Goal: Book appointment/travel/reservation

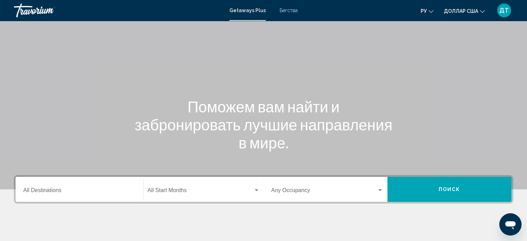
scroll to position [35, 0]
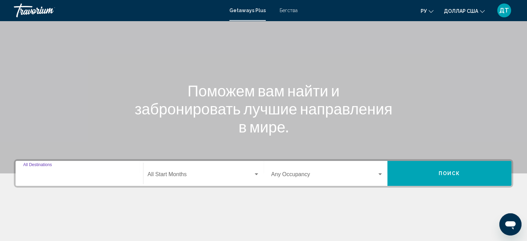
click at [113, 173] on input "Destination All Destinations" at bounding box center [79, 175] width 112 height 6
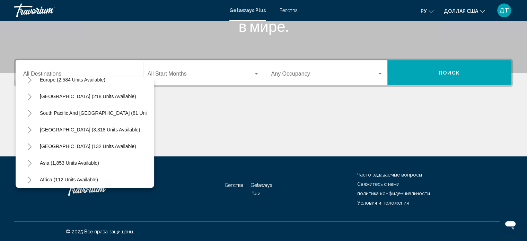
scroll to position [117, 0]
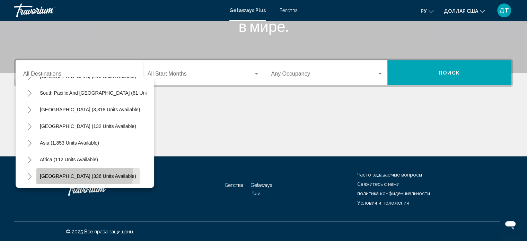
click at [84, 173] on span "Middle East (336 units available)" at bounding box center [88, 176] width 96 height 6
type input "**********"
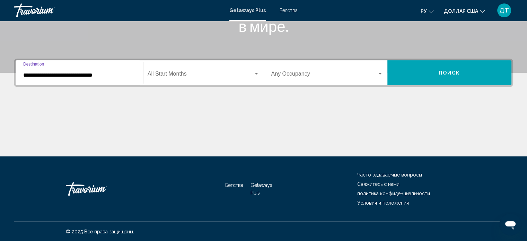
click at [208, 70] on div "Start Month All Start Months" at bounding box center [204, 73] width 112 height 22
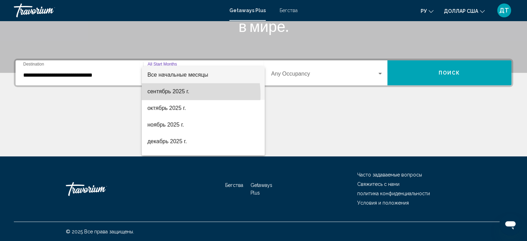
click at [180, 95] on span "сентябрь 2025 г." at bounding box center [203, 91] width 112 height 17
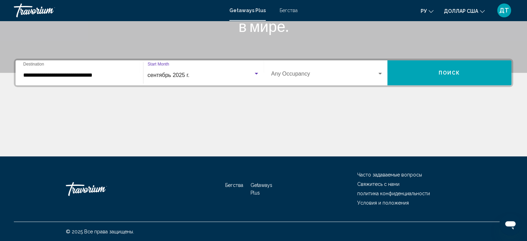
click at [414, 75] on button "Поиск" at bounding box center [449, 72] width 124 height 25
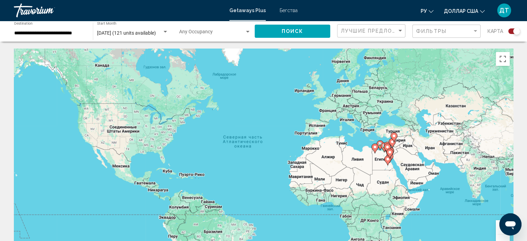
click at [384, 137] on div "Чтобы активировать перетаскивание с помощью клавиатуры, нажмите Alt + Ввод. Пос…" at bounding box center [263, 152] width 499 height 208
click at [501, 59] on button "Включить полноэкранный режим" at bounding box center [503, 59] width 14 height 14
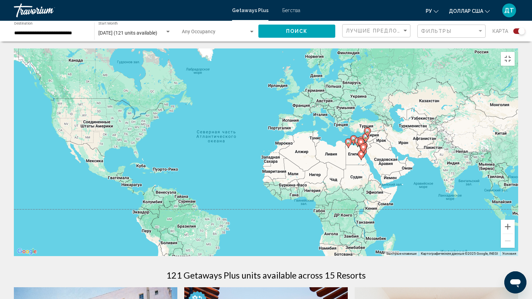
drag, startPoint x: 385, startPoint y: 127, endPoint x: 354, endPoint y: 123, distance: 31.1
click at [354, 121] on div "Чтобы активировать перетаскивание с помощью клавиатуры, нажмите Alt + Ввод. Пос…" at bounding box center [266, 152] width 504 height 208
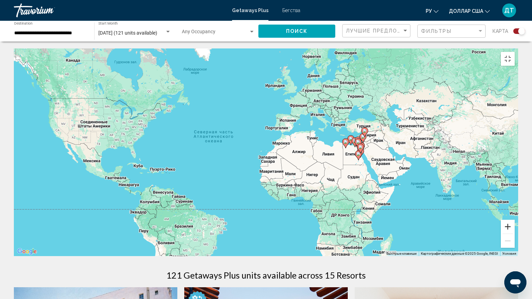
click at [515, 234] on button "Увеличить" at bounding box center [508, 227] width 14 height 14
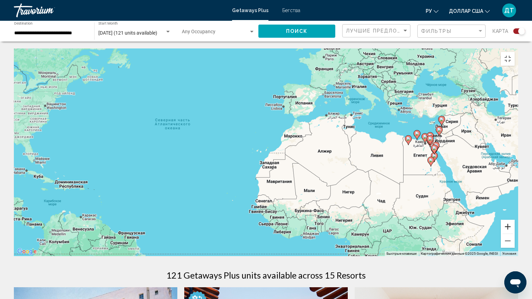
click at [515, 234] on button "Увеличить" at bounding box center [508, 227] width 14 height 14
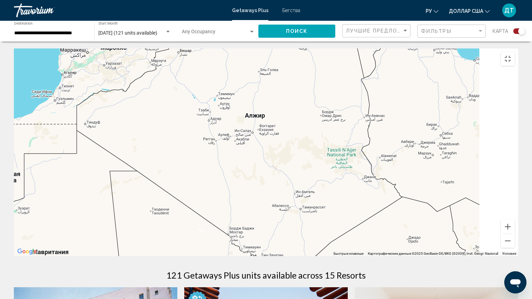
drag, startPoint x: 488, startPoint y: 163, endPoint x: 149, endPoint y: 133, distance: 340.0
click at [149, 133] on div "Основное содержание" at bounding box center [266, 152] width 504 height 208
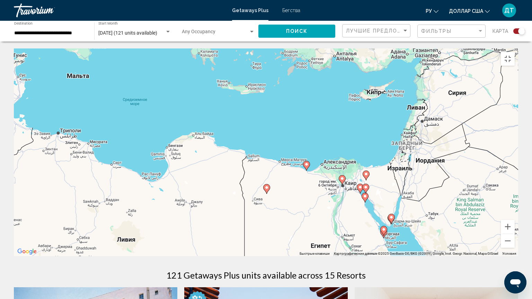
drag, startPoint x: 468, startPoint y: 91, endPoint x: 230, endPoint y: 194, distance: 259.5
click at [230, 194] on div "Чтобы активировать перетаскивание с помощью клавиатуры, нажмите Alt + Ввод. Пос…" at bounding box center [266, 152] width 504 height 208
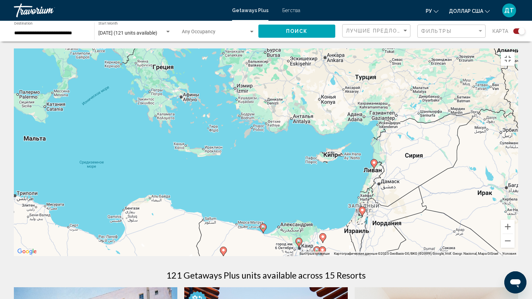
drag, startPoint x: 482, startPoint y: 139, endPoint x: 439, endPoint y: 202, distance: 77.0
click at [439, 202] on div "Чтобы активировать перетаскивание с помощью клавиатуры, нажмите Alt + Ввод. Пос…" at bounding box center [266, 152] width 504 height 208
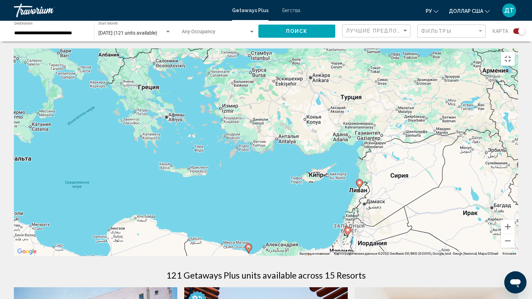
drag, startPoint x: 516, startPoint y: 148, endPoint x: 501, endPoint y: 169, distance: 25.8
click at [501, 169] on div "Чтобы активировать перетаскивание с помощью клавиатуры, нажмите Alt + Ввод. Пос…" at bounding box center [266, 152] width 504 height 208
click at [515, 234] on button "Увеличить" at bounding box center [508, 227] width 14 height 14
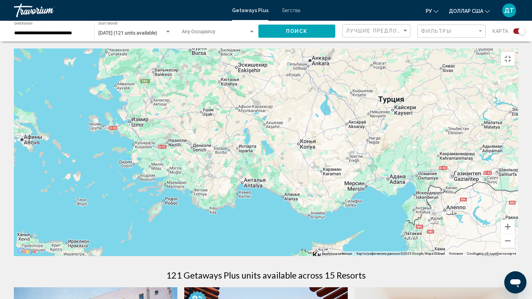
drag, startPoint x: 432, startPoint y: 97, endPoint x: 386, endPoint y: 154, distance: 73.2
click at [386, 154] on div "Чтобы активировать перетаскивание с помощью клавиатуры, нажмите Alt + Ввод. Пос…" at bounding box center [266, 152] width 504 height 208
drag, startPoint x: 522, startPoint y: 268, endPoint x: 520, endPoint y: 265, distance: 3.9
click at [515, 234] on button "Увеличить" at bounding box center [508, 227] width 14 height 14
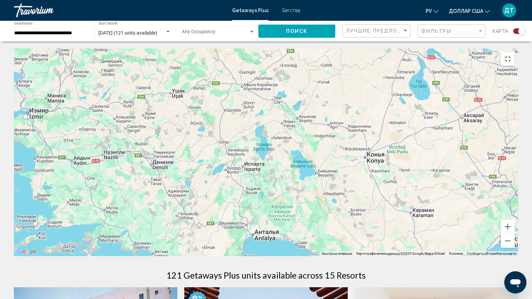
drag, startPoint x: 233, startPoint y: 89, endPoint x: 267, endPoint y: 112, distance: 41.9
click at [267, 112] on div "Основное содержание" at bounding box center [266, 152] width 504 height 208
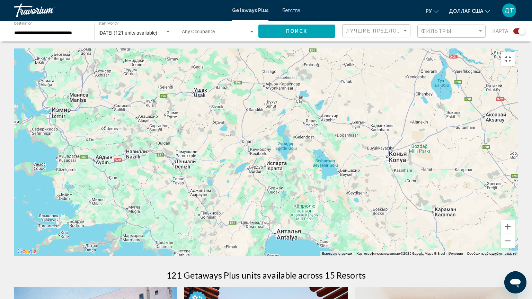
drag, startPoint x: 263, startPoint y: 125, endPoint x: 285, endPoint y: 123, distance: 22.2
click at [285, 123] on div "Основное содержание" at bounding box center [266, 152] width 504 height 208
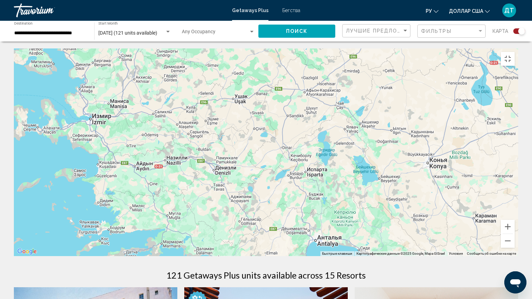
drag, startPoint x: 240, startPoint y: 126, endPoint x: 281, endPoint y: 133, distance: 42.1
click at [281, 133] on div "Основное содержание" at bounding box center [266, 152] width 504 height 208
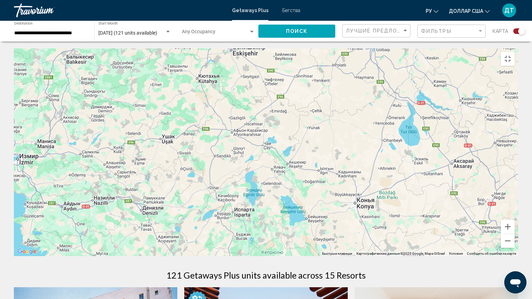
drag, startPoint x: 384, startPoint y: 127, endPoint x: 311, endPoint y: 167, distance: 82.6
click at [311, 167] on div "Основное содержание" at bounding box center [266, 152] width 504 height 208
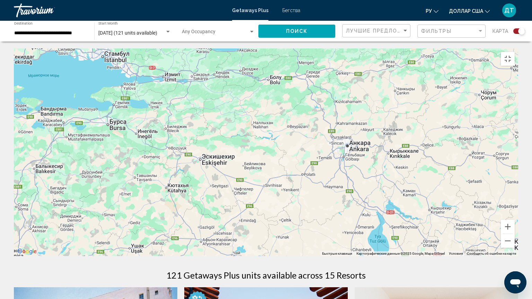
drag, startPoint x: 346, startPoint y: 85, endPoint x: 315, endPoint y: 195, distance: 114.4
click at [315, 195] on div "Основное содержание" at bounding box center [266, 152] width 504 height 208
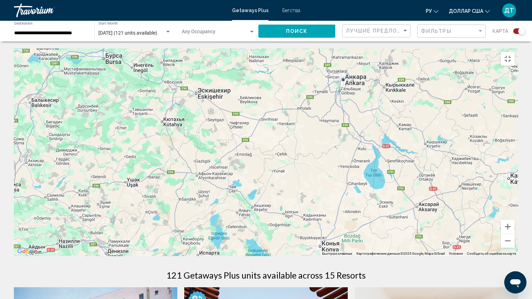
drag, startPoint x: 309, startPoint y: 244, endPoint x: 305, endPoint y: 177, distance: 67.3
click at [305, 177] on div "Основное содержание" at bounding box center [266, 152] width 504 height 208
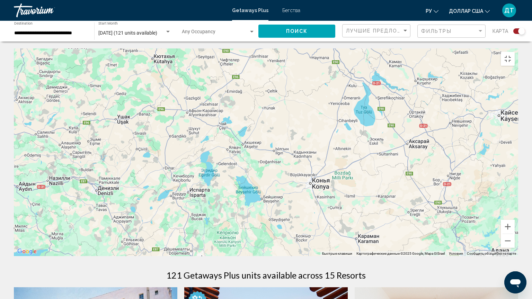
drag, startPoint x: 383, startPoint y: 260, endPoint x: 373, endPoint y: 197, distance: 63.8
click at [373, 197] on div "Основное содержание" at bounding box center [266, 152] width 504 height 208
click at [515, 240] on button "Уменьшить" at bounding box center [508, 241] width 14 height 14
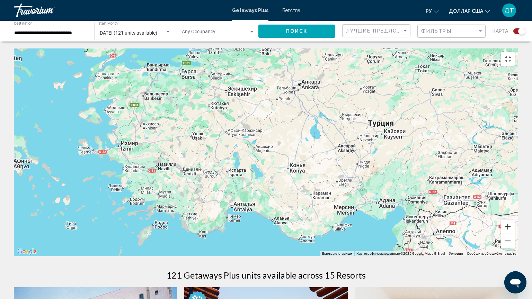
click at [515, 234] on button "Увеличить" at bounding box center [508, 227] width 14 height 14
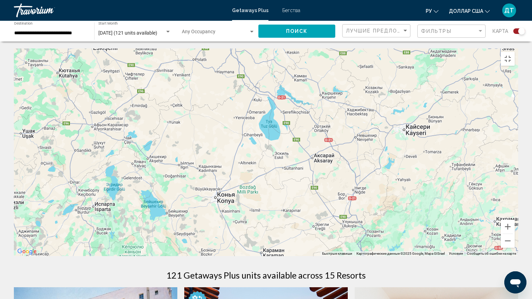
drag, startPoint x: 500, startPoint y: 178, endPoint x: 405, endPoint y: 192, distance: 96.6
click at [405, 192] on div "Основное содержание" at bounding box center [266, 152] width 504 height 208
click at [515, 234] on button "Увеличить" at bounding box center [508, 227] width 14 height 14
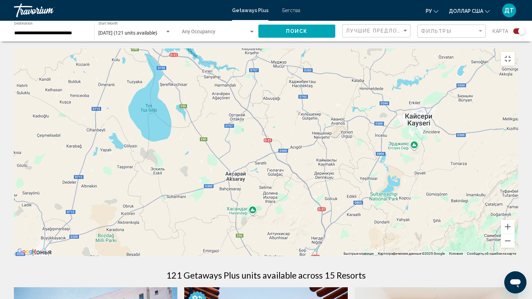
drag, startPoint x: 506, startPoint y: 159, endPoint x: 382, endPoint y: 170, distance: 123.8
click at [382, 170] on div "Основное содержание" at bounding box center [266, 152] width 504 height 208
click at [515, 234] on button "Увеличить" at bounding box center [508, 227] width 14 height 14
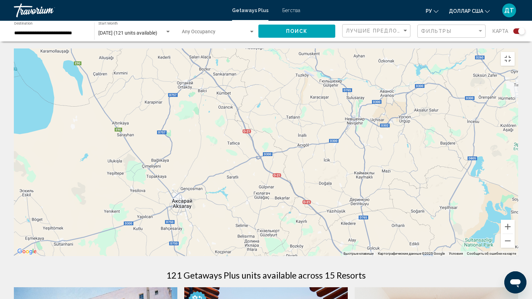
drag, startPoint x: 446, startPoint y: 125, endPoint x: 403, endPoint y: 132, distance: 43.7
click at [403, 132] on div "Основное содержание" at bounding box center [266, 152] width 504 height 208
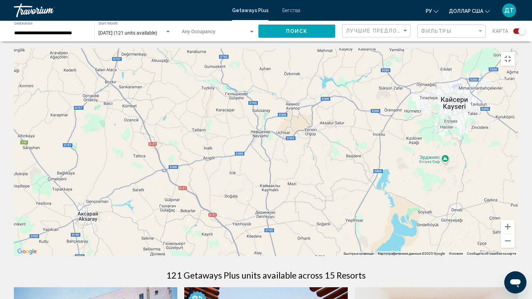
drag, startPoint x: 420, startPoint y: 133, endPoint x: 381, endPoint y: 134, distance: 39.2
click at [381, 134] on div "Основное содержание" at bounding box center [266, 152] width 504 height 208
click at [515, 234] on button "Увеличить" at bounding box center [508, 227] width 14 height 14
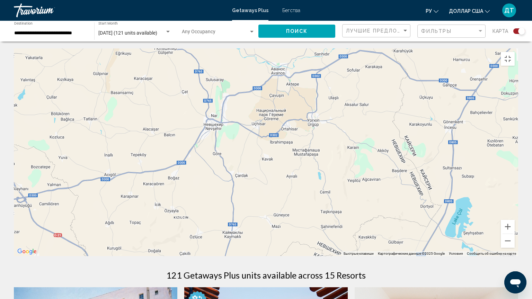
drag, startPoint x: 356, startPoint y: 116, endPoint x: 304, endPoint y: 128, distance: 53.5
click at [306, 128] on div "Основное содержание" at bounding box center [266, 152] width 504 height 208
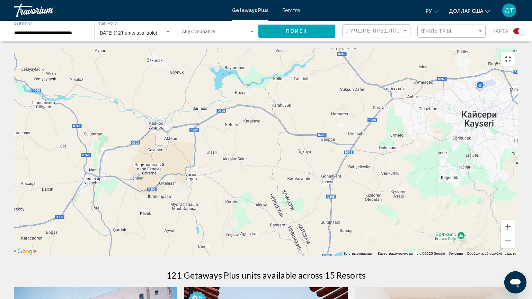
drag, startPoint x: 390, startPoint y: 106, endPoint x: 294, endPoint y: 154, distance: 106.9
click at [294, 154] on div "Основное содержание" at bounding box center [266, 152] width 504 height 208
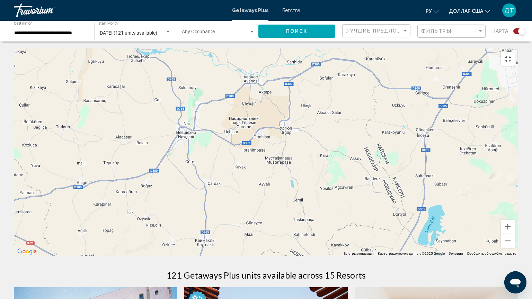
drag, startPoint x: 255, startPoint y: 169, endPoint x: 352, endPoint y: 122, distance: 108.1
click at [352, 122] on div "Основное содержание" at bounding box center [266, 152] width 504 height 208
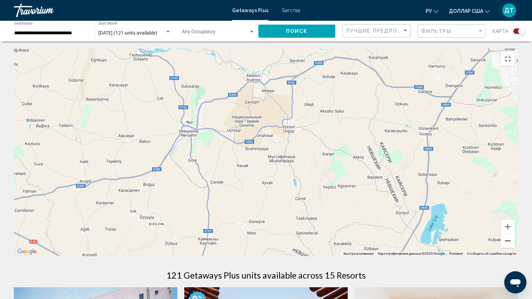
click at [515, 240] on button "Уменьшить" at bounding box center [508, 241] width 14 height 14
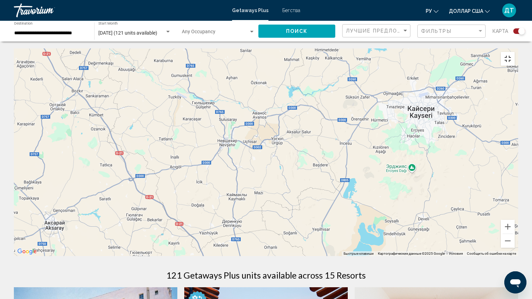
click at [515, 52] on button "Включить полноэкранный режим" at bounding box center [508, 59] width 14 height 14
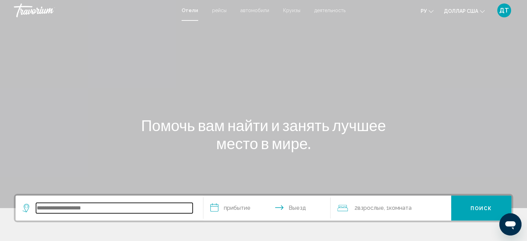
click at [61, 208] on input "Виджет поиска" at bounding box center [114, 208] width 157 height 10
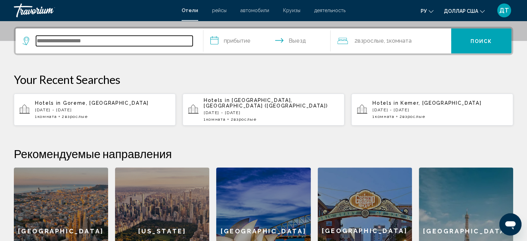
scroll to position [171, 0]
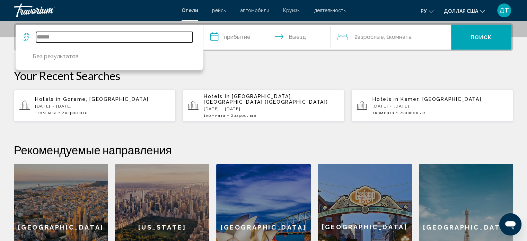
click at [48, 38] on input "******" at bounding box center [114, 37] width 157 height 10
click at [68, 34] on input "******" at bounding box center [114, 37] width 157 height 10
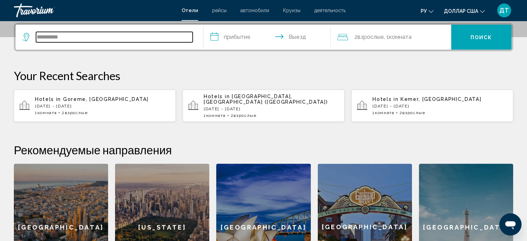
drag, startPoint x: 51, startPoint y: 35, endPoint x: 72, endPoint y: 38, distance: 20.8
click at [72, 38] on input "**********" at bounding box center [114, 37] width 157 height 10
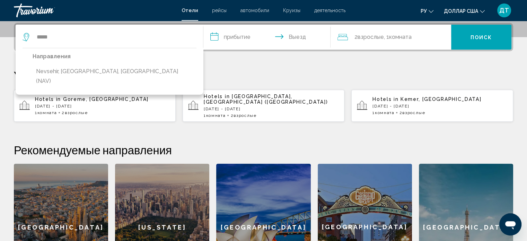
click at [79, 70] on button "Nevsehir, [GEOGRAPHIC_DATA], [GEOGRAPHIC_DATA] (NAV)" at bounding box center [115, 76] width 164 height 23
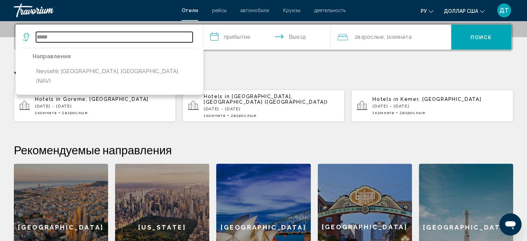
type input "**********"
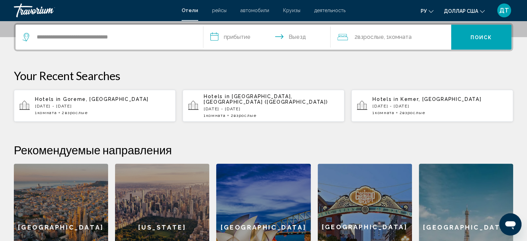
click at [240, 35] on input "**********" at bounding box center [268, 38] width 130 height 27
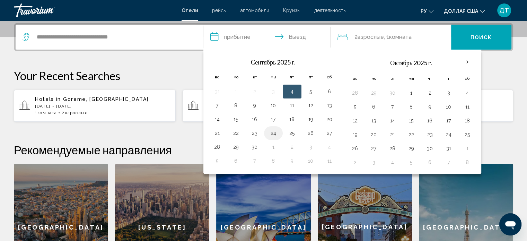
click at [273, 133] on button "24" at bounding box center [273, 133] width 11 height 10
click at [309, 132] on button "26" at bounding box center [310, 133] width 11 height 10
type input "**********"
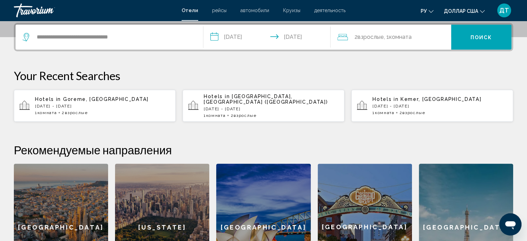
click at [479, 26] on button "Поиск" at bounding box center [481, 37] width 60 height 25
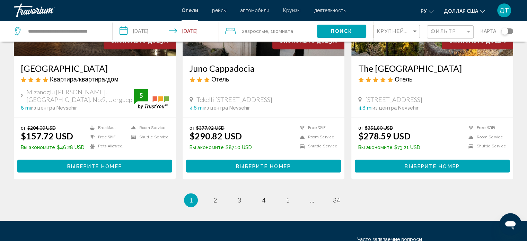
scroll to position [902, 0]
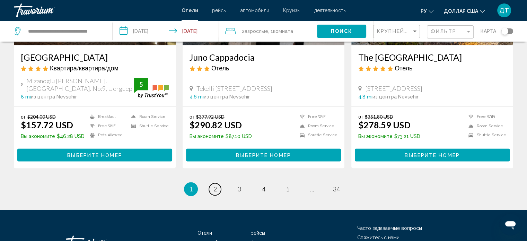
click at [217, 183] on link "page 2" at bounding box center [215, 189] width 12 height 12
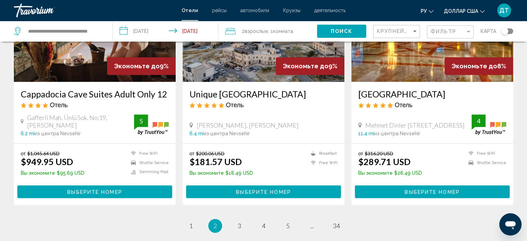
scroll to position [926, 0]
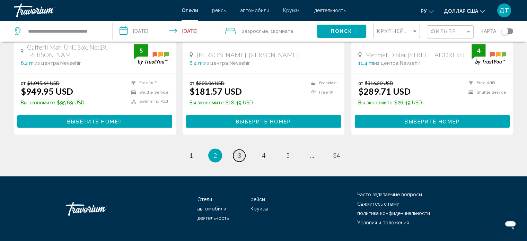
click at [239, 151] on span "3" at bounding box center [239, 155] width 3 height 8
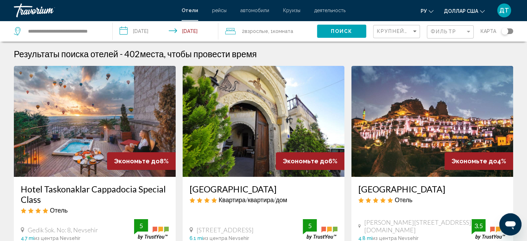
click at [239, 135] on img "Основное содержание" at bounding box center [264, 121] width 162 height 111
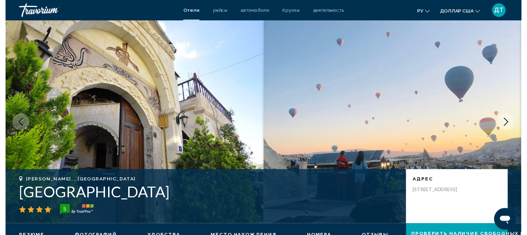
scroll to position [4, 0]
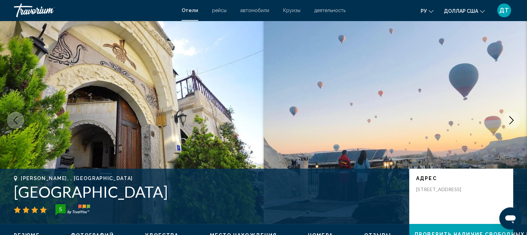
click at [508, 119] on icon "Next image" at bounding box center [511, 120] width 8 height 8
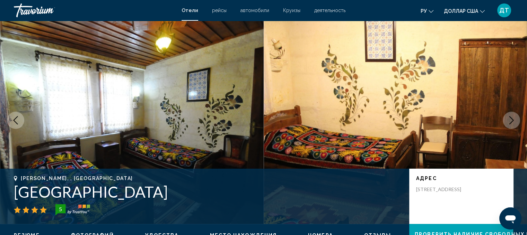
click at [508, 119] on icon "Next image" at bounding box center [511, 120] width 8 height 8
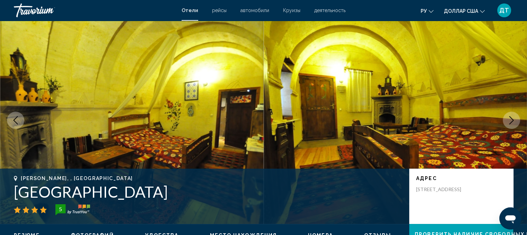
click at [508, 119] on icon "Next image" at bounding box center [511, 120] width 8 height 8
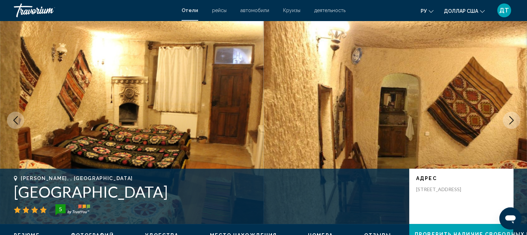
click at [508, 119] on icon "Next image" at bounding box center [511, 120] width 8 height 8
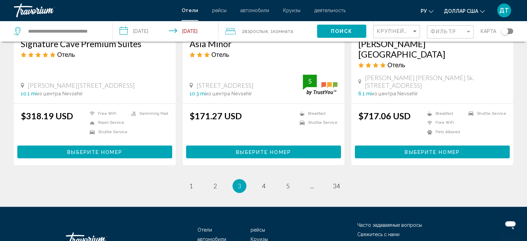
scroll to position [918, 0]
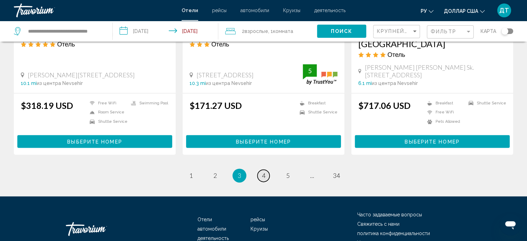
click at [265, 169] on link "page 4" at bounding box center [263, 175] width 12 height 12
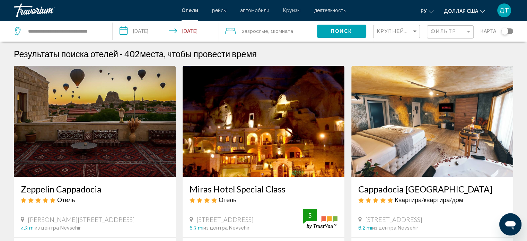
scroll to position [35, 0]
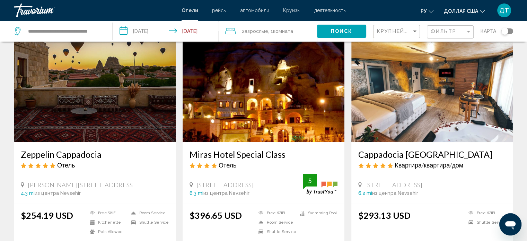
click at [257, 92] on img "Основное содержание" at bounding box center [264, 86] width 162 height 111
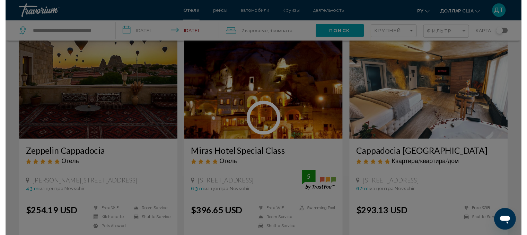
scroll to position [4, 0]
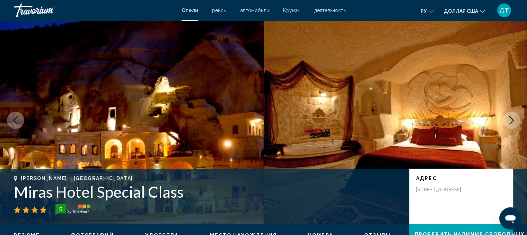
click at [512, 119] on icon "Next image" at bounding box center [511, 120] width 8 height 8
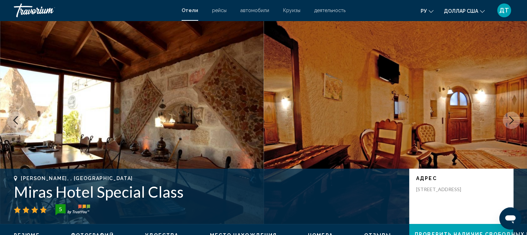
click at [512, 119] on icon "Next image" at bounding box center [511, 120] width 8 height 8
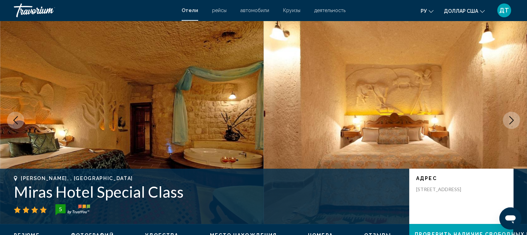
click at [512, 119] on icon "Next image" at bounding box center [511, 120] width 8 height 8
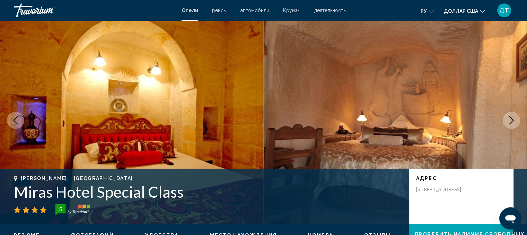
click at [512, 119] on icon "Next image" at bounding box center [511, 120] width 8 height 8
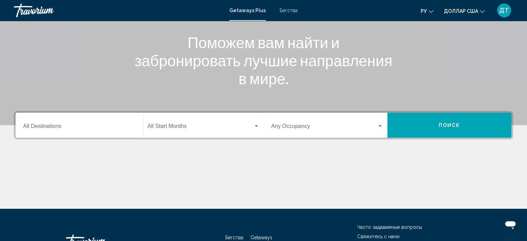
scroll to position [104, 0]
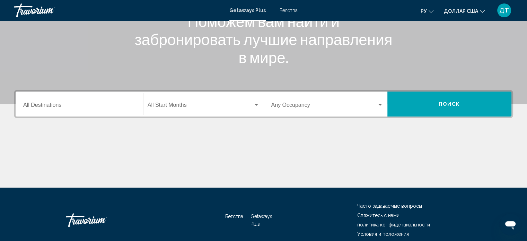
click at [103, 109] on div "Destination All Destinations" at bounding box center [79, 104] width 112 height 22
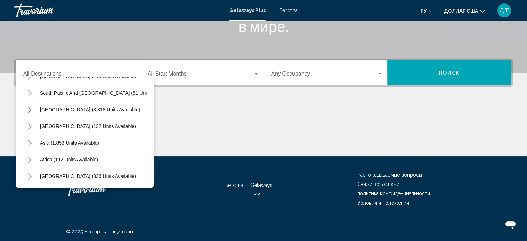
scroll to position [117, 0]
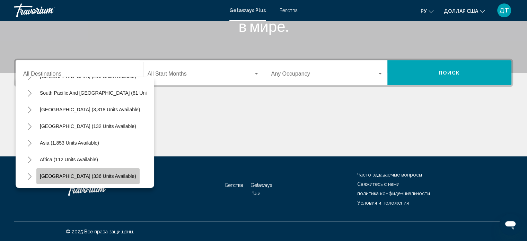
click at [108, 168] on button "Middle East (336 units available)" at bounding box center [87, 176] width 103 height 16
type input "**********"
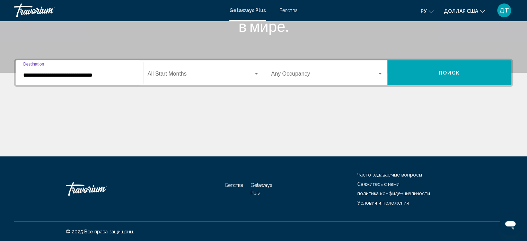
click at [205, 70] on div "Start Month All Start Months" at bounding box center [204, 73] width 112 height 22
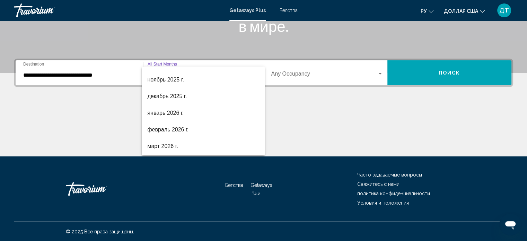
scroll to position [69, 0]
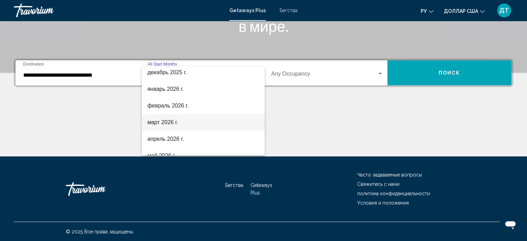
click at [159, 122] on font "март 2026 г." at bounding box center [162, 122] width 31 height 6
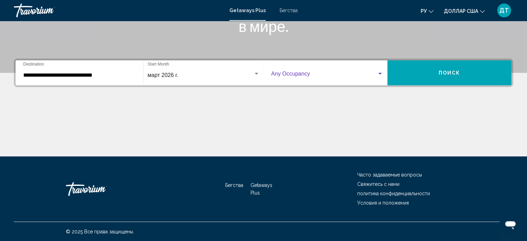
click at [381, 73] on div "Виджет поиска" at bounding box center [379, 74] width 3 height 2
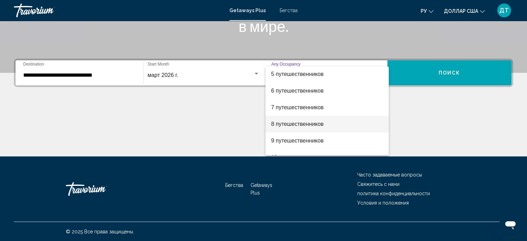
scroll to position [68, 0]
click at [293, 122] on font "8 путешественников" at bounding box center [297, 123] width 53 height 6
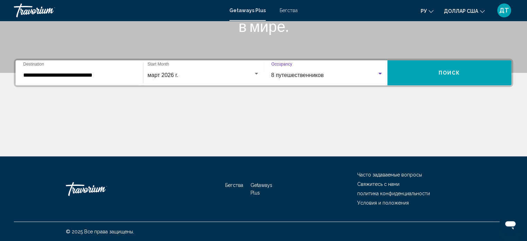
click at [430, 72] on button "Поиск" at bounding box center [449, 72] width 124 height 25
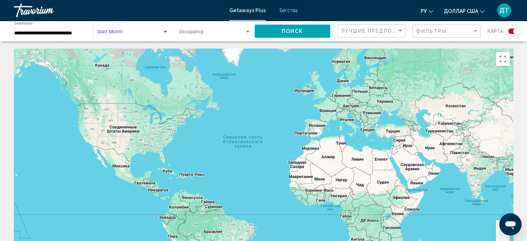
click at [125, 33] on span "Search widget" at bounding box center [129, 33] width 65 height 6
drag, startPoint x: 438, startPoint y: 113, endPoint x: 286, endPoint y: 74, distance: 157.6
click at [286, 74] on div at bounding box center [263, 120] width 527 height 241
click at [349, 29] on span "Лучшие предложения" at bounding box center [377, 31] width 73 height 6
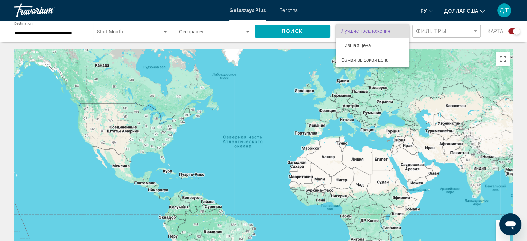
click at [232, 32] on div at bounding box center [263, 120] width 527 height 241
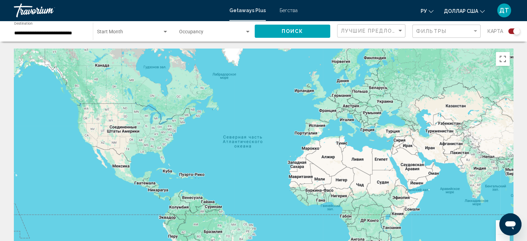
click at [213, 36] on div "Occupancy Any Occupancy" at bounding box center [215, 31] width 72 height 19
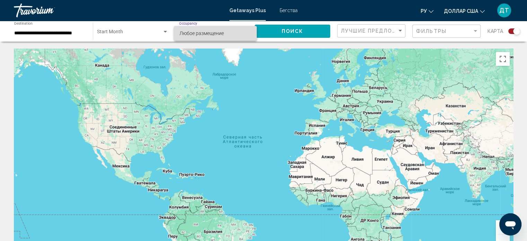
click at [248, 34] on span "Любое размещение" at bounding box center [215, 33] width 72 height 15
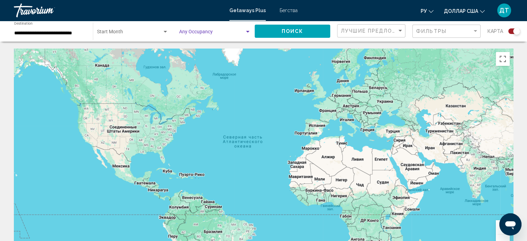
click at [246, 33] on div "Search widget" at bounding box center [247, 32] width 6 height 6
click at [211, 33] on font "Любое размещение" at bounding box center [201, 33] width 44 height 6
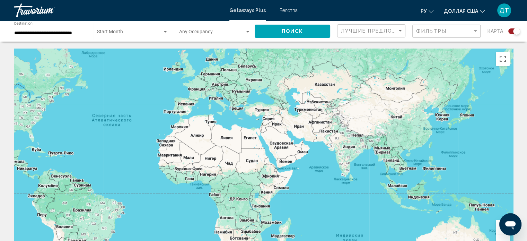
drag, startPoint x: 466, startPoint y: 94, endPoint x: 317, endPoint y: 91, distance: 150.0
click at [333, 72] on div "Основное содержание" at bounding box center [263, 152] width 499 height 208
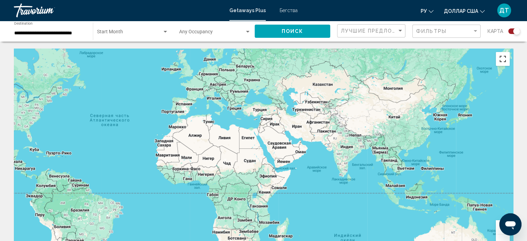
click at [505, 60] on button "Включить полноэкранный режим" at bounding box center [503, 59] width 14 height 14
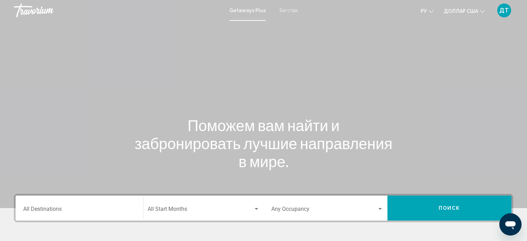
click at [112, 203] on div "Destination All Destinations" at bounding box center [79, 208] width 112 height 22
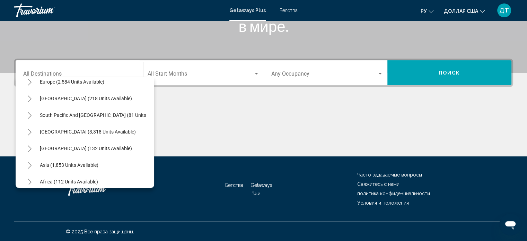
scroll to position [117, 0]
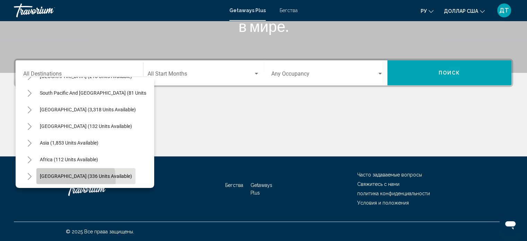
click at [74, 173] on span "Middle East (336 units available)" at bounding box center [86, 176] width 92 height 6
type input "**********"
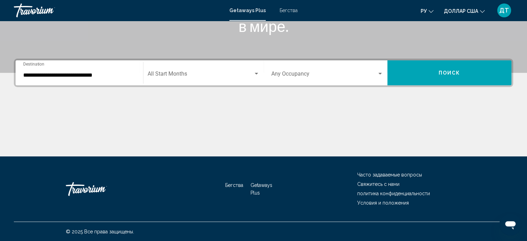
click at [233, 65] on div "Start Month All Start Months" at bounding box center [204, 73] width 112 height 22
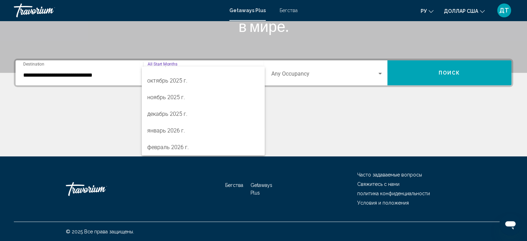
scroll to position [29, 0]
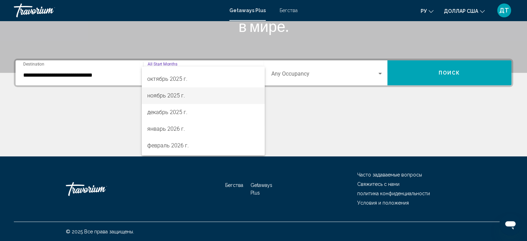
click at [168, 98] on font "ноябрь 2025 г." at bounding box center [166, 95] width 38 height 7
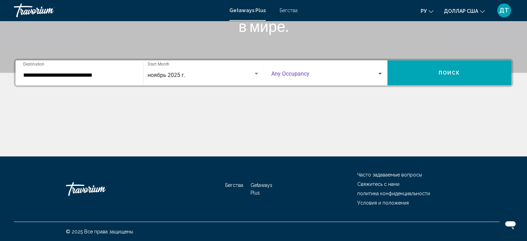
click at [379, 72] on div "Search widget" at bounding box center [380, 74] width 6 height 6
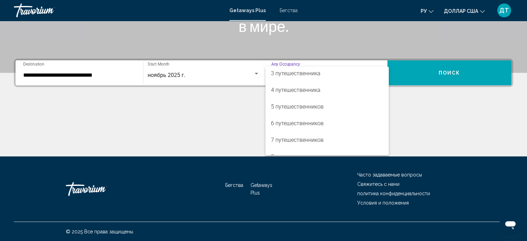
scroll to position [36, 0]
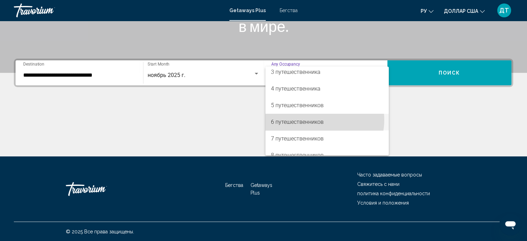
click at [314, 119] on font "6 путешественников" at bounding box center [297, 121] width 53 height 7
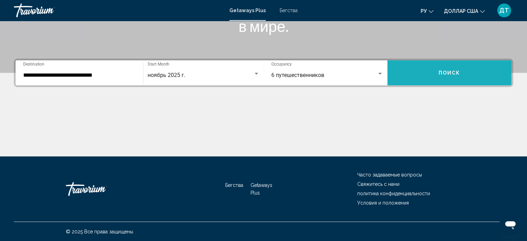
click at [444, 72] on span "Поиск" at bounding box center [449, 73] width 22 height 6
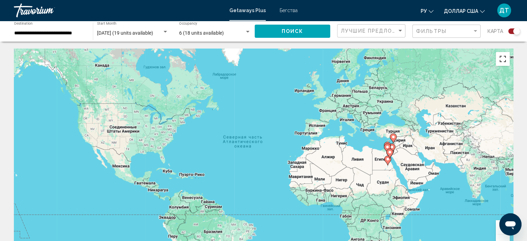
click at [505, 64] on button "Включить полноэкранный режим" at bounding box center [503, 59] width 14 height 14
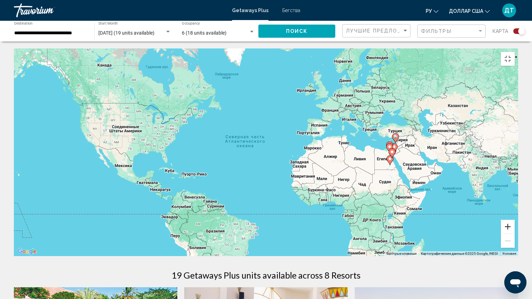
click at [515, 234] on button "Увеличить" at bounding box center [508, 227] width 14 height 14
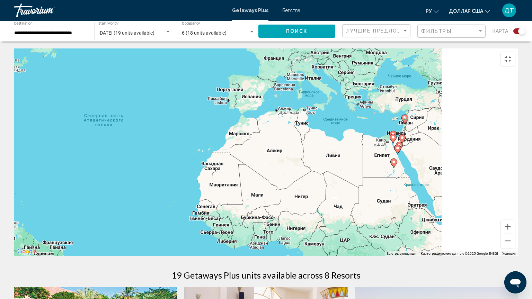
drag, startPoint x: 492, startPoint y: 213, endPoint x: 298, endPoint y: 199, distance: 195.1
click at [298, 199] on div "Чтобы активировать перетаскивание с помощью клавиатуры, нажмите Alt + Ввод. Пос…" at bounding box center [266, 152] width 504 height 208
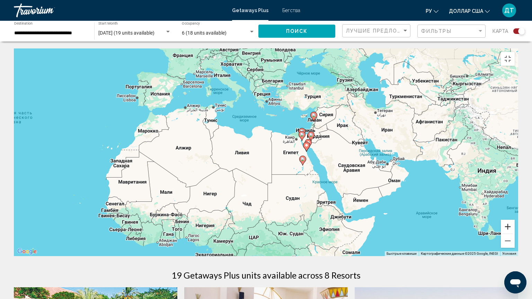
click at [515, 234] on button "Увеличить" at bounding box center [508, 227] width 14 height 14
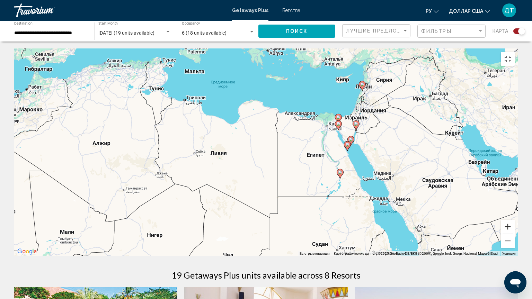
click at [515, 234] on button "Увеличить" at bounding box center [508, 227] width 14 height 14
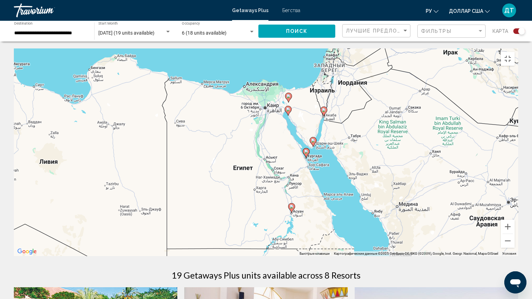
drag, startPoint x: 399, startPoint y: 122, endPoint x: 276, endPoint y: 129, distance: 123.5
click at [276, 129] on div "Чтобы активировать перетаскивание с помощью клавиатуры, нажмите Alt + Ввод. Пос…" at bounding box center [266, 152] width 504 height 208
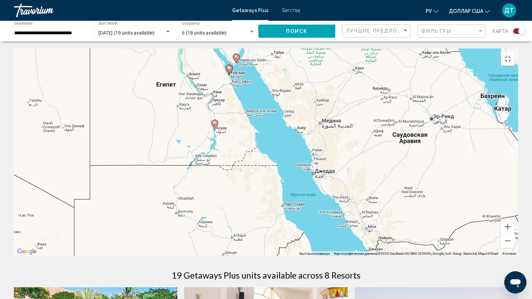
drag, startPoint x: 450, startPoint y: 242, endPoint x: 374, endPoint y: 156, distance: 114.6
click at [374, 156] on div "Чтобы активировать перетаскивание с помощью клавиатуры, нажмите Alt + Ввод. Пос…" at bounding box center [266, 152] width 504 height 208
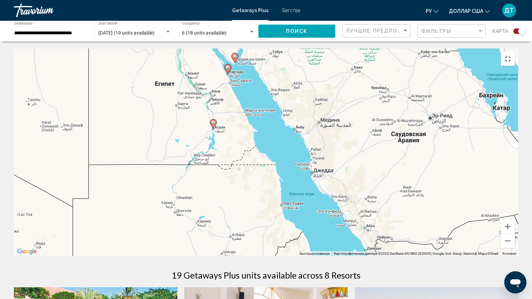
drag, startPoint x: 417, startPoint y: 217, endPoint x: 379, endPoint y: 161, distance: 68.4
click at [382, 164] on div "Чтобы активировать перетаскивание с помощью клавиатуры, нажмите Alt + Ввод. Пос…" at bounding box center [266, 152] width 504 height 208
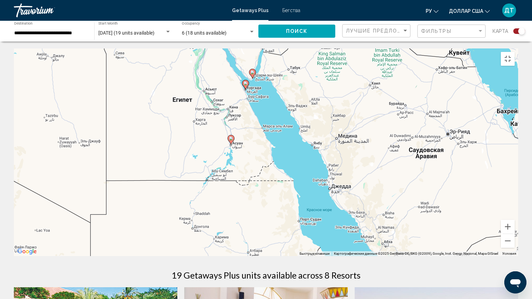
drag, startPoint x: 373, startPoint y: 154, endPoint x: 460, endPoint y: 266, distance: 142.1
click at [453, 240] on div "Чтобы активировать перетаскивание с помощью клавиатуры, нажмите Alt + Ввод. Пос…" at bounding box center [266, 152] width 504 height 208
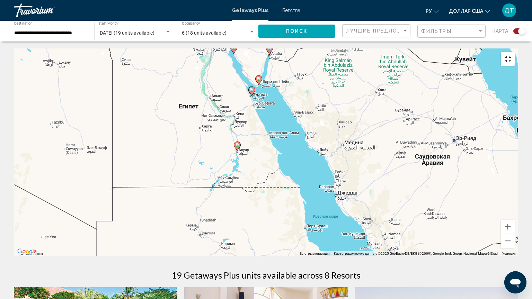
click at [515, 52] on button "Включить полноэкранный режим" at bounding box center [508, 59] width 14 height 14
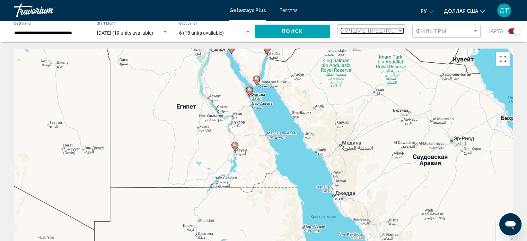
click at [371, 33] on span "Лучшие предложения" at bounding box center [377, 31] width 73 height 6
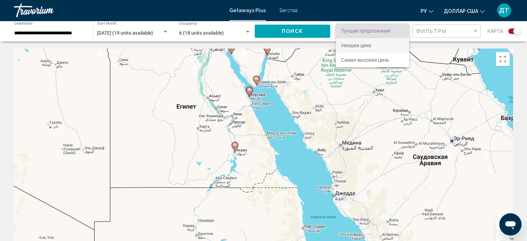
click at [365, 47] on font "Низшая цена" at bounding box center [356, 46] width 30 height 6
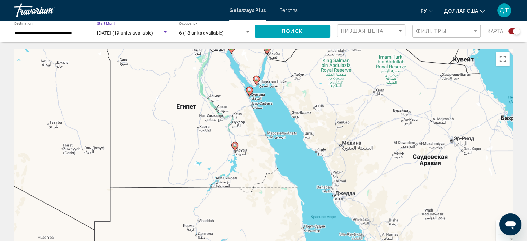
click at [149, 34] on span "ноября 2025 (19 units available)" at bounding box center [125, 33] width 56 height 6
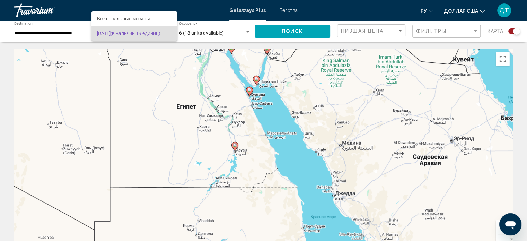
click at [84, 34] on div at bounding box center [263, 120] width 527 height 241
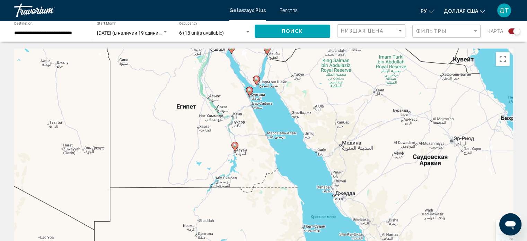
click at [165, 30] on div "Search widget" at bounding box center [165, 32] width 6 height 6
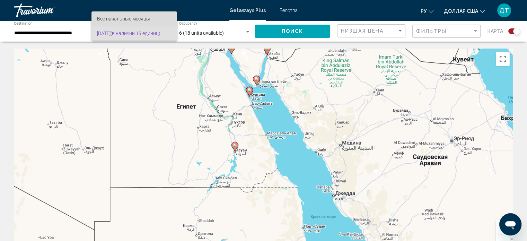
click at [151, 20] on span "Все начальные месяцы" at bounding box center [134, 18] width 74 height 15
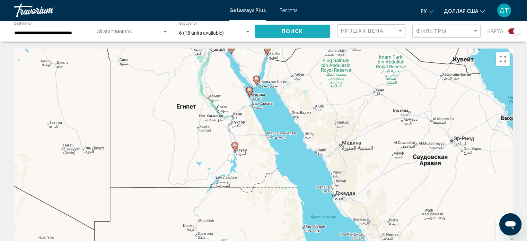
click at [306, 32] on button "Поиск" at bounding box center [292, 31] width 75 height 13
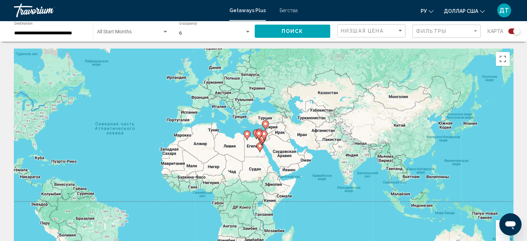
click at [247, 33] on div "Search widget" at bounding box center [247, 32] width 6 height 6
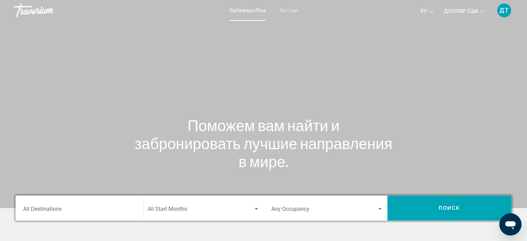
click at [92, 204] on div "Destination All Destinations" at bounding box center [79, 208] width 112 height 22
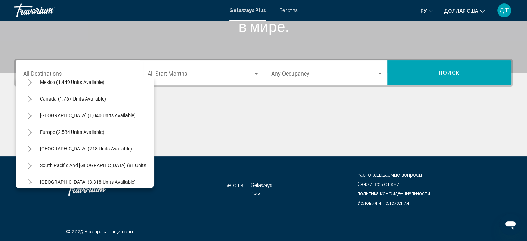
scroll to position [117, 0]
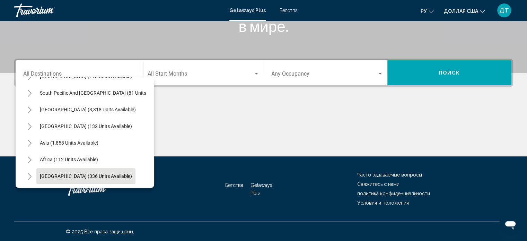
click at [104, 168] on button "Middle East (336 units available)" at bounding box center [85, 176] width 99 height 16
type input "**********"
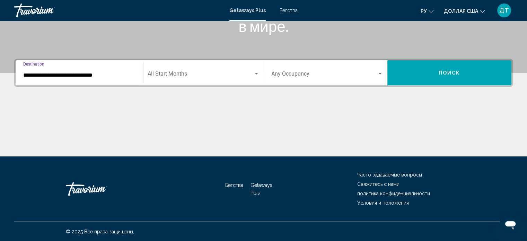
click at [255, 72] on div "Search widget" at bounding box center [256, 74] width 6 height 6
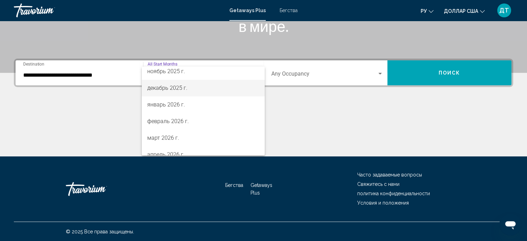
scroll to position [52, 0]
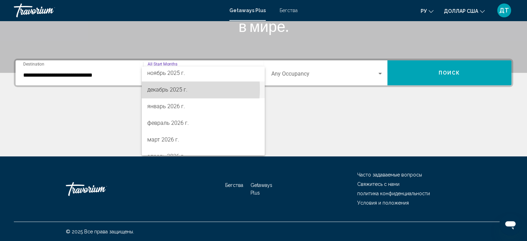
click at [163, 88] on font "декабрь 2025 г." at bounding box center [167, 89] width 40 height 7
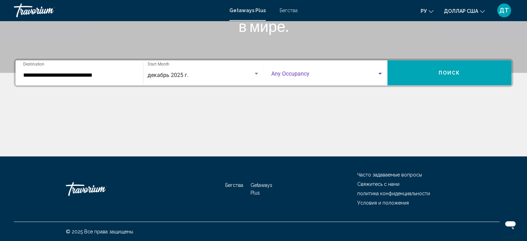
click at [382, 72] on div "Search widget" at bounding box center [380, 74] width 6 height 6
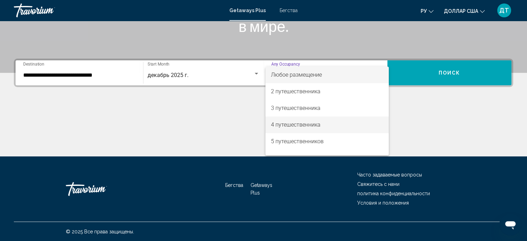
click at [313, 125] on font "4 путешественника" at bounding box center [296, 124] width 50 height 7
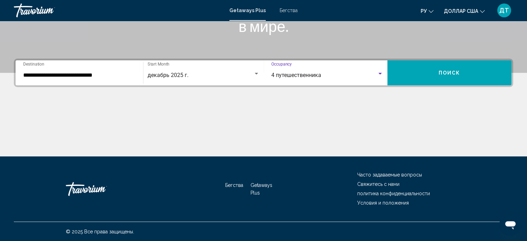
click at [453, 74] on span "Поиск" at bounding box center [449, 73] width 22 height 6
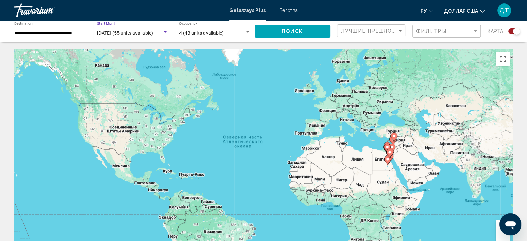
click at [164, 29] on div "Search widget" at bounding box center [165, 32] width 6 height 6
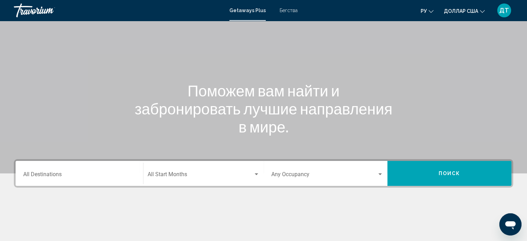
click at [105, 166] on div "Destination All Destinations" at bounding box center [79, 173] width 112 height 22
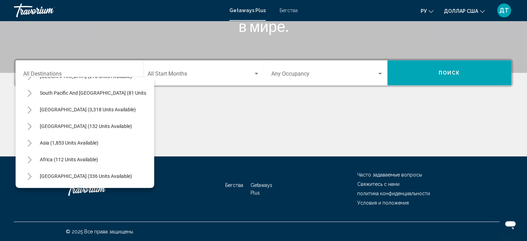
scroll to position [117, 0]
click at [72, 140] on span "Asia (1,853 units available)" at bounding box center [69, 143] width 59 height 6
type input "**********"
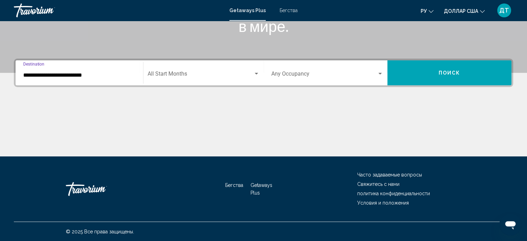
click at [254, 74] on div "Search widget" at bounding box center [256, 74] width 6 height 6
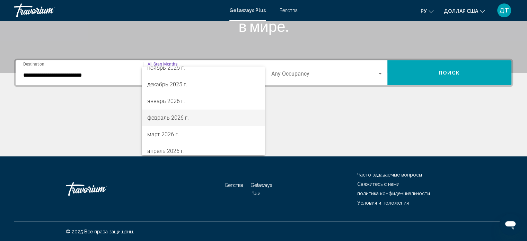
scroll to position [58, 0]
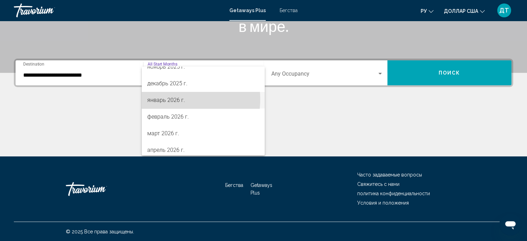
click at [170, 98] on font "январь 2026 г." at bounding box center [166, 100] width 38 height 7
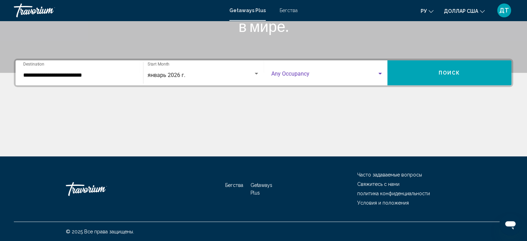
click at [380, 74] on div "Search widget" at bounding box center [380, 74] width 6 height 6
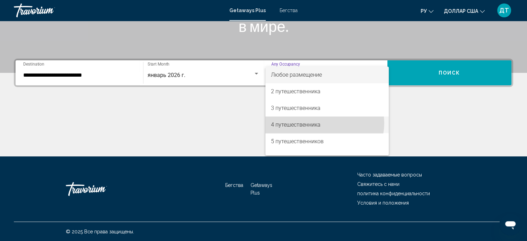
click at [323, 123] on span "4 путешественника" at bounding box center [327, 124] width 112 height 17
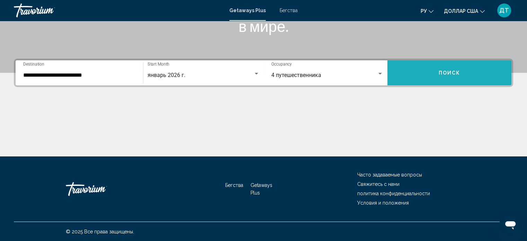
click at [448, 73] on span "Поиск" at bounding box center [449, 73] width 22 height 6
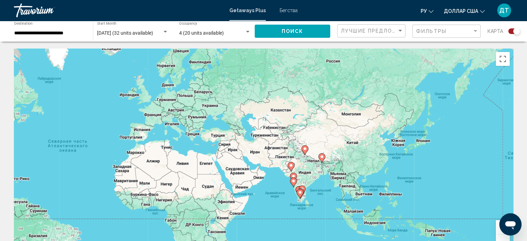
drag, startPoint x: 464, startPoint y: 145, endPoint x: 287, endPoint y: 149, distance: 176.3
click at [287, 149] on div "Чтобы активировать перетаскивание с помощью клавиатуры, нажмите Alt + Ввод. Пос…" at bounding box center [263, 152] width 499 height 208
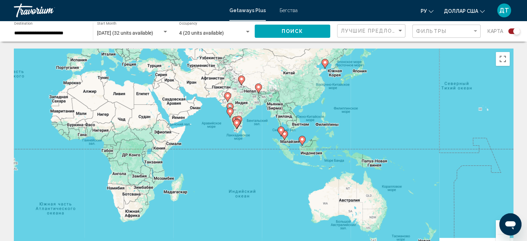
drag, startPoint x: 349, startPoint y: 163, endPoint x: 287, endPoint y: 92, distance: 94.5
click at [287, 92] on div "Чтобы активировать перетаскивание с помощью клавиатуры, нажмите Alt + Ввод. Пос…" at bounding box center [263, 152] width 499 height 208
